Goal: Navigation & Orientation: Understand site structure

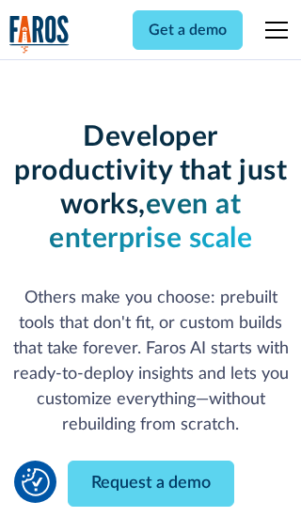
scroll to position [225, 0]
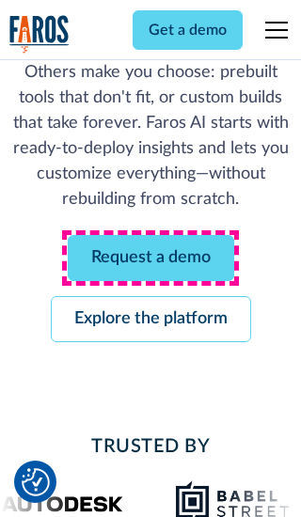
click at [150, 257] on link "Request a demo" at bounding box center [151, 258] width 166 height 46
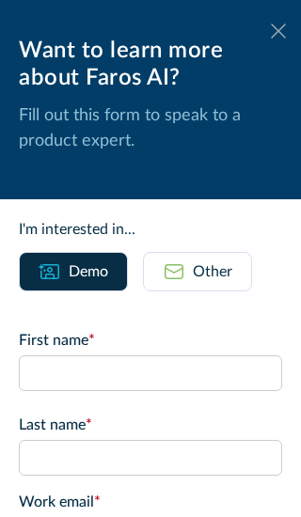
click at [278, 31] on icon at bounding box center [278, 30] width 15 height 14
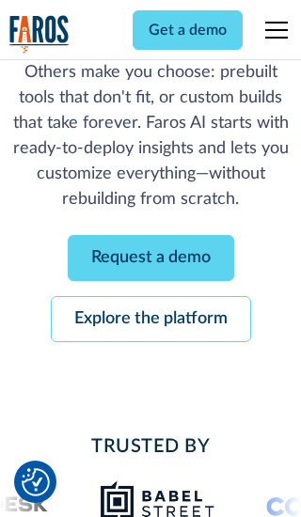
scroll to position [286, 0]
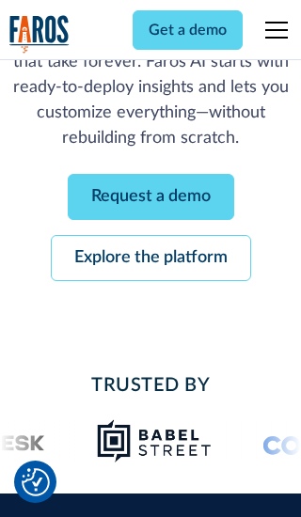
click at [150, 257] on link "Explore the platform" at bounding box center [151, 258] width 200 height 46
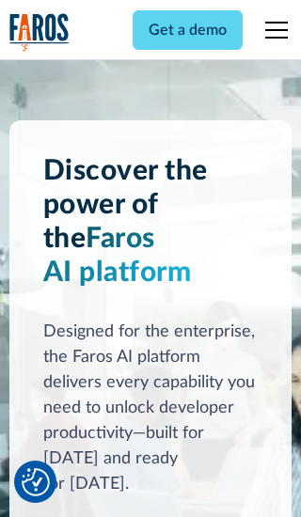
scroll to position [14109, 0]
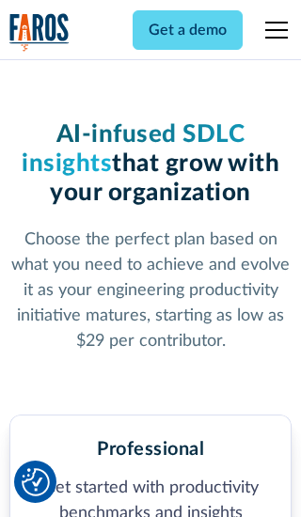
scroll to position [2911, 0]
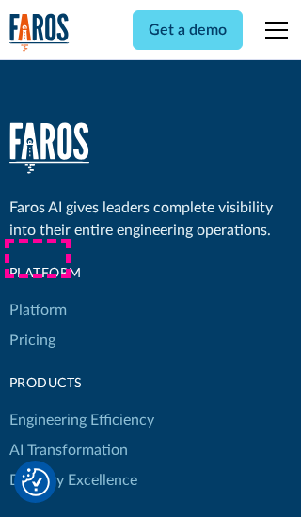
click at [37, 295] on link "Platform" at bounding box center [37, 310] width 57 height 30
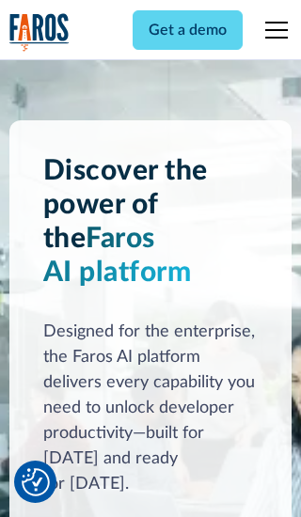
scroll to position [14683, 0]
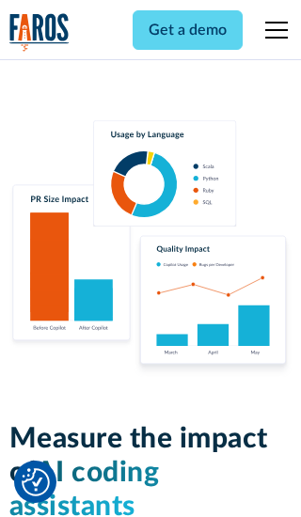
scroll to position [11611, 0]
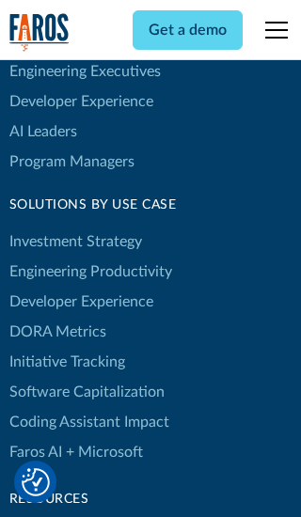
click at [56, 317] on link "DORA Metrics" at bounding box center [57, 332] width 97 height 30
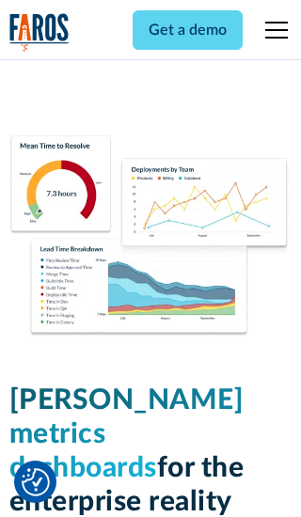
scroll to position [8224, 0]
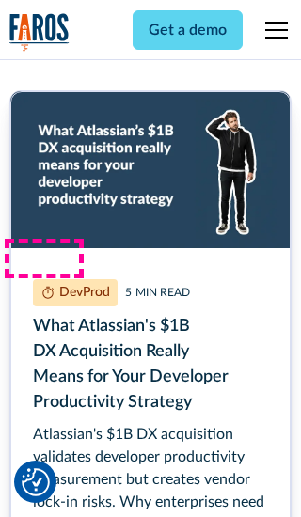
scroll to position [8428, 0]
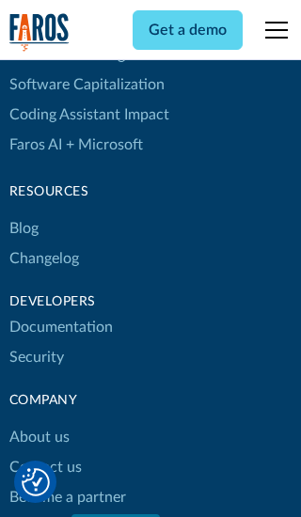
click at [43, 258] on link "Changelog" at bounding box center [44, 258] width 70 height 30
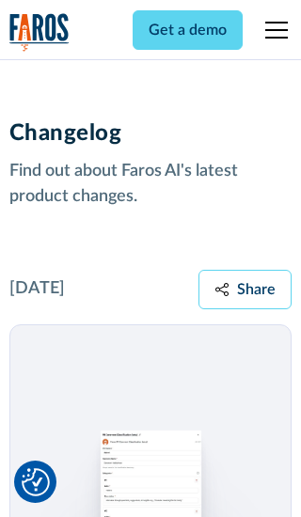
scroll to position [22687, 0]
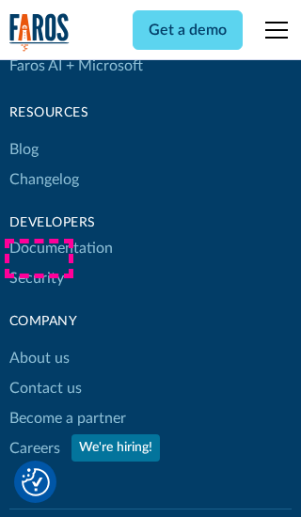
click at [39, 343] on link "About us" at bounding box center [39, 358] width 60 height 30
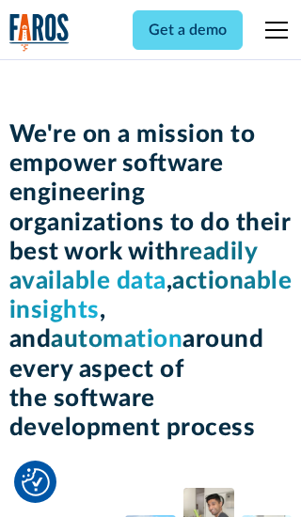
scroll to position [6477, 0]
